Goal: Find specific page/section: Find specific page/section

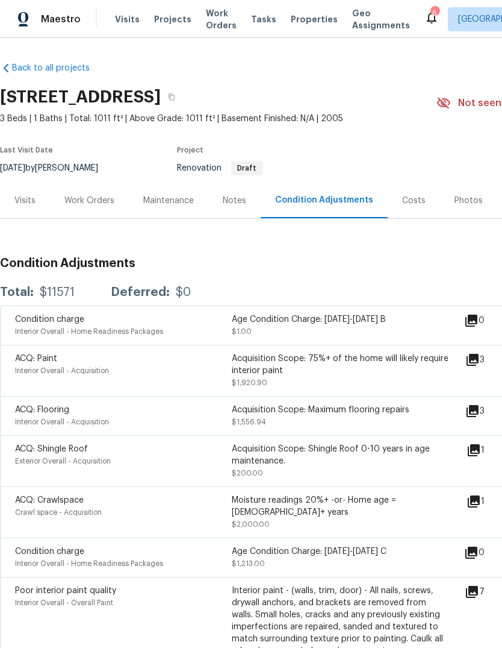
scroll to position [102, 0]
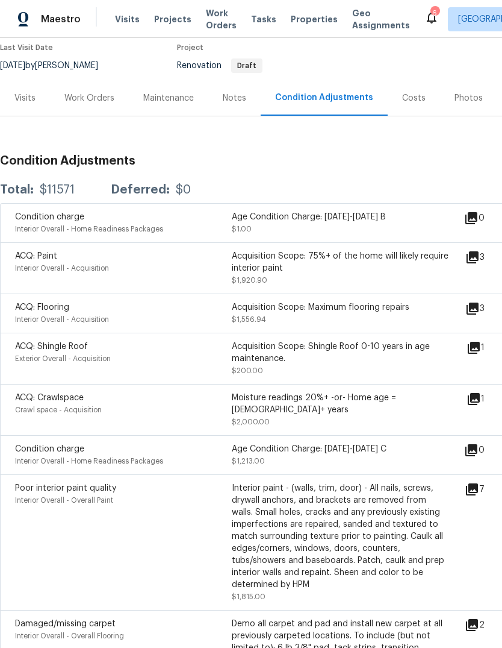
click at [313, 19] on span "Properties" at bounding box center [314, 19] width 47 height 12
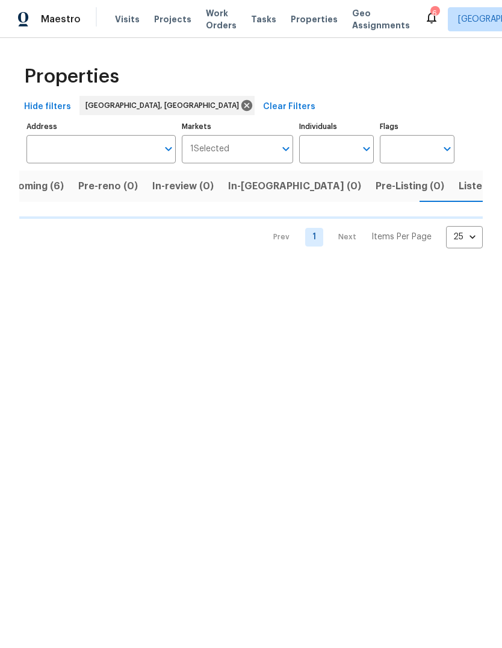
scroll to position [0, 28]
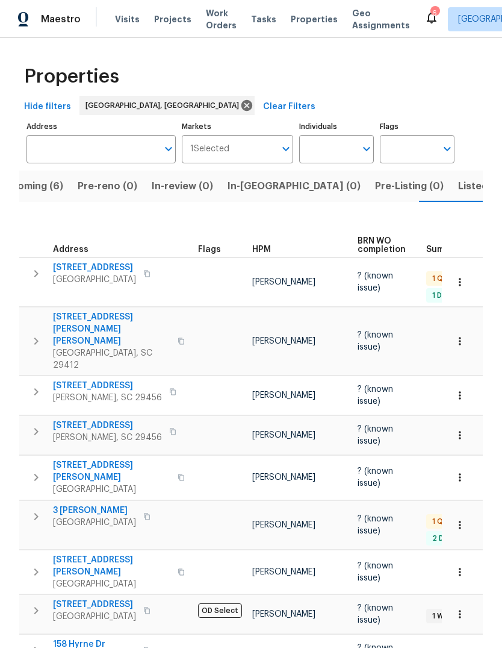
click at [458, 189] on span "Listed (13)" at bounding box center [482, 186] width 49 height 17
